Goal: Task Accomplishment & Management: Use online tool/utility

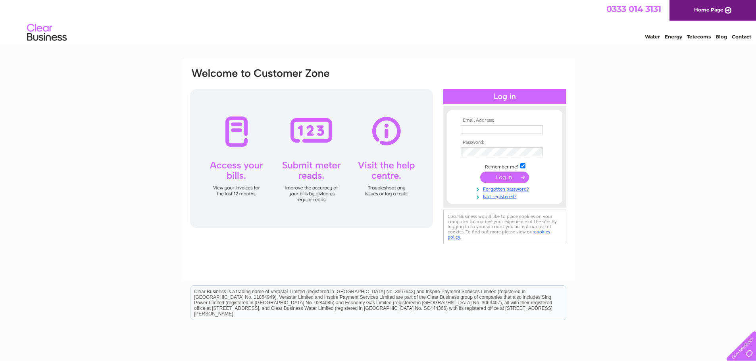
type input "catherine@highlandholidaypropertyservices.co.uk"
click at [511, 178] on input "submit" at bounding box center [504, 177] width 49 height 11
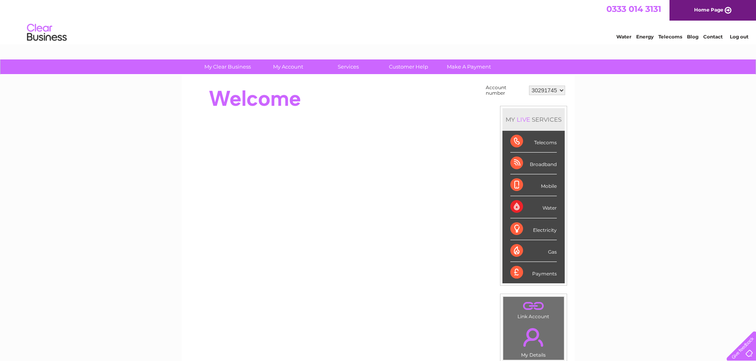
click at [546, 90] on select "30291745 30315244" at bounding box center [547, 91] width 36 height 10
select select "30315244"
click at [529, 86] on select "30291745 30315244" at bounding box center [547, 91] width 36 height 10
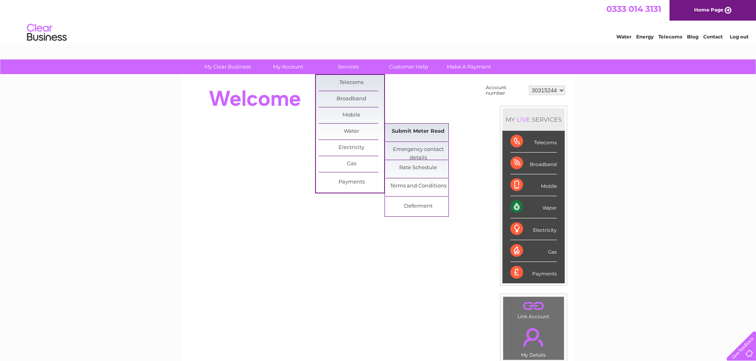
click at [417, 134] on link "Submit Meter Read" at bounding box center [417, 132] width 65 height 16
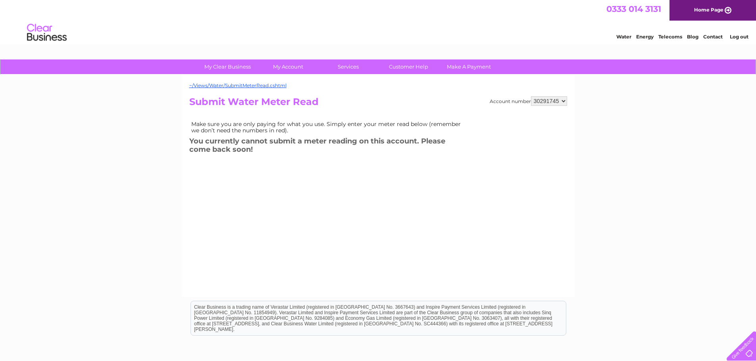
click at [540, 98] on select "30291745 30315244" at bounding box center [549, 101] width 36 height 10
select select "30315244"
click at [531, 96] on select "30291745 30315244" at bounding box center [549, 101] width 36 height 10
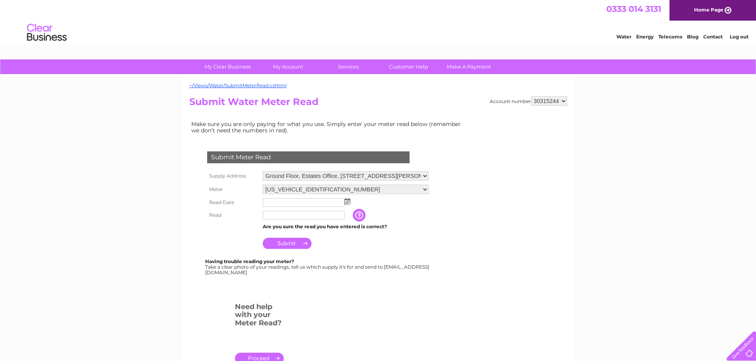
click at [350, 203] on td at bounding box center [346, 202] width 170 height 13
click at [346, 202] on img at bounding box center [347, 201] width 6 height 6
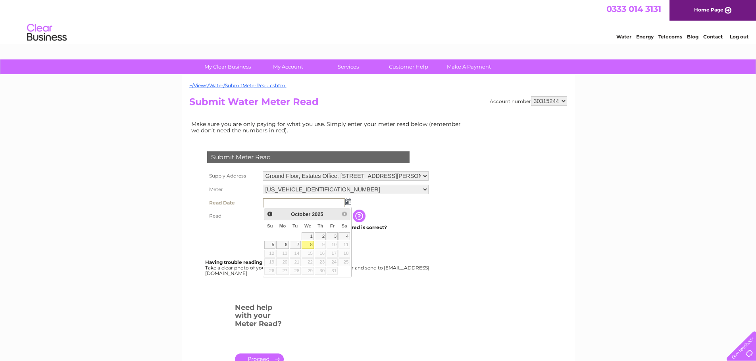
click at [307, 244] on link "8" at bounding box center [308, 245] width 13 height 8
type input "2025/10/08"
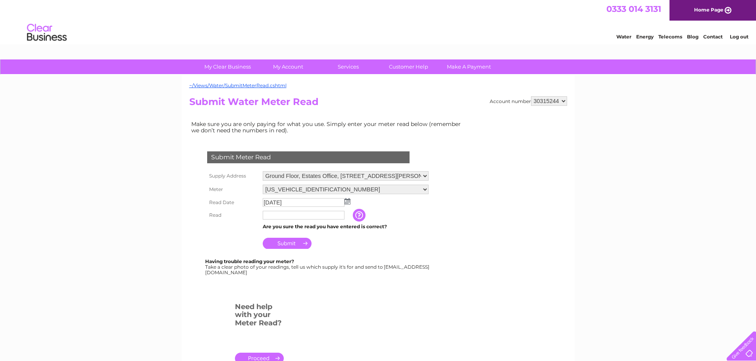
click at [288, 217] on input "text" at bounding box center [304, 215] width 82 height 9
type input "00095"
click at [218, 228] on th at bounding box center [233, 227] width 56 height 10
click at [303, 242] on input "Submit" at bounding box center [287, 243] width 49 height 11
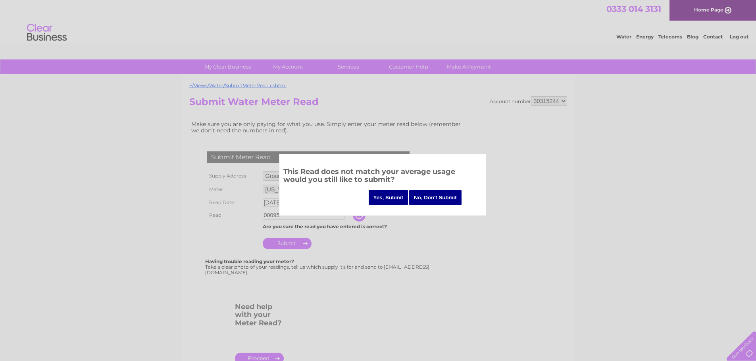
click at [395, 198] on input "Yes, Submit" at bounding box center [389, 197] width 40 height 15
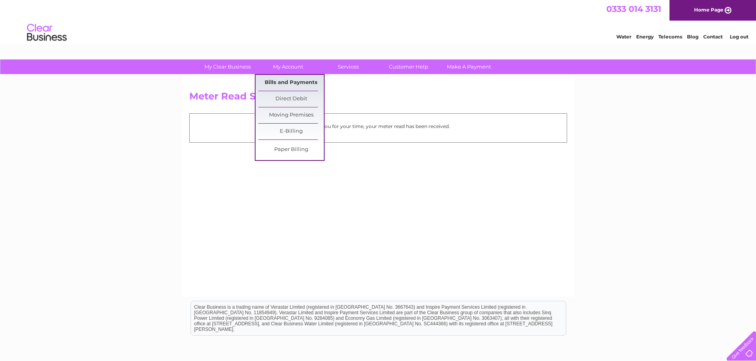
click at [281, 80] on link "Bills and Payments" at bounding box center [290, 83] width 65 height 16
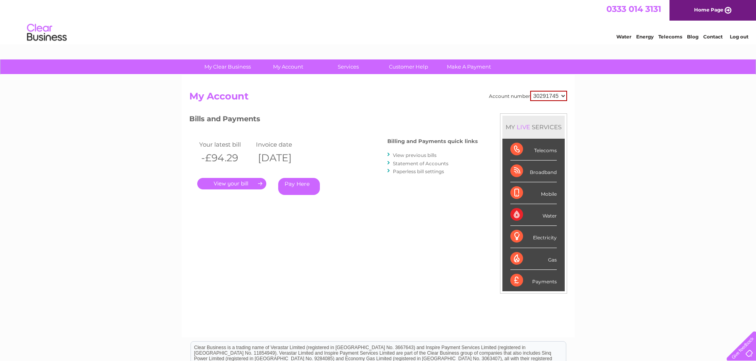
click at [540, 94] on select "30291745 30315244" at bounding box center [548, 96] width 37 height 10
select select "30315244"
click at [530, 91] on select "30291745 30315244" at bounding box center [548, 96] width 37 height 10
